Goal: Navigation & Orientation: Go to known website

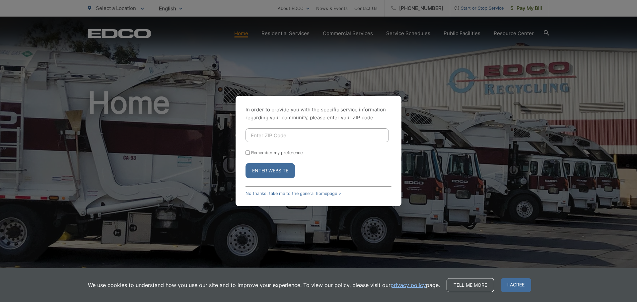
click at [266, 135] on input "Enter ZIP Code" at bounding box center [317, 135] width 143 height 14
type input "92003"
click at [278, 170] on button "Enter Website" at bounding box center [270, 170] width 49 height 15
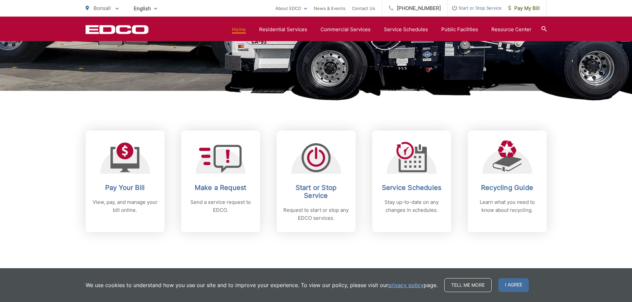
scroll to position [199, 0]
